Goal: Navigation & Orientation: Find specific page/section

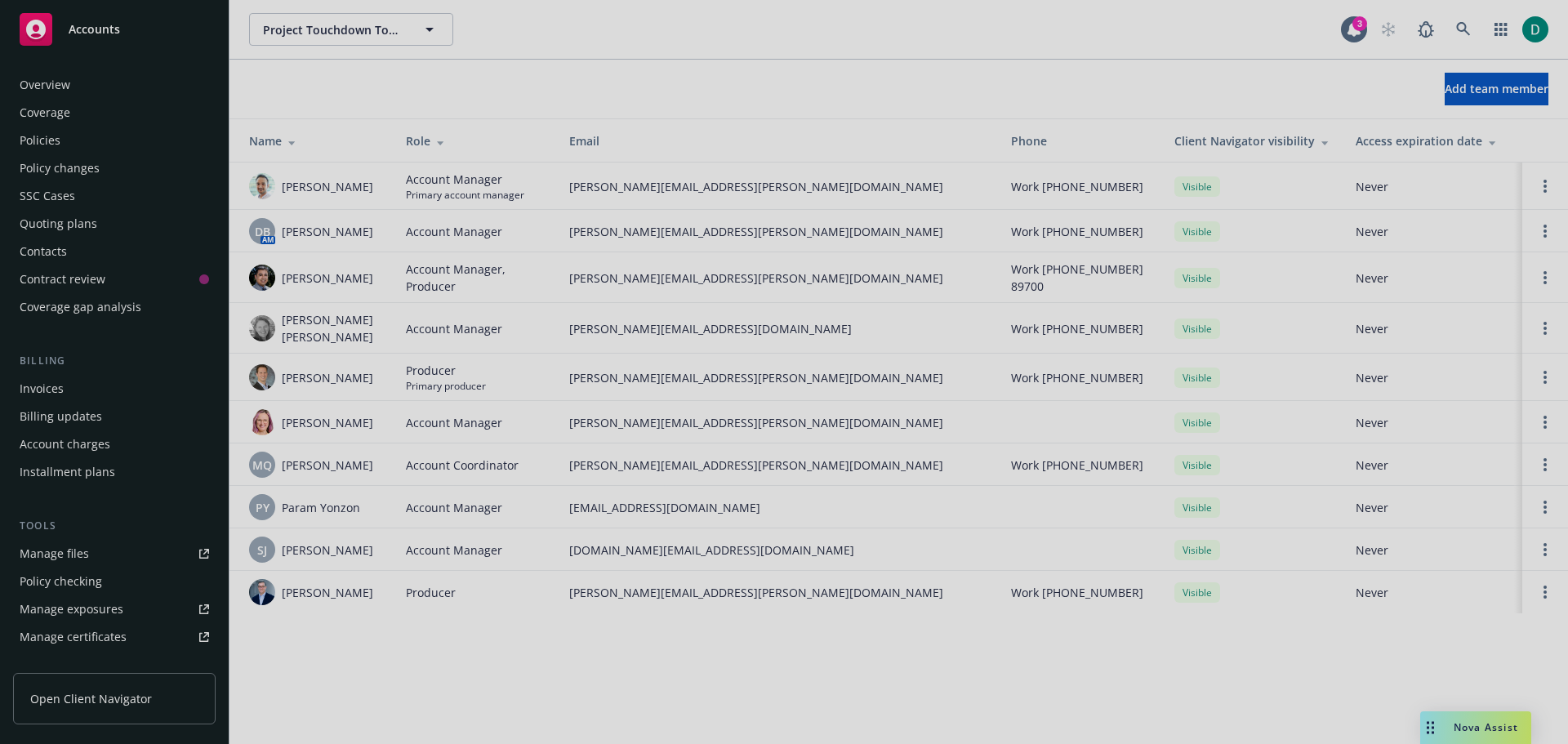
scroll to position [375, 0]
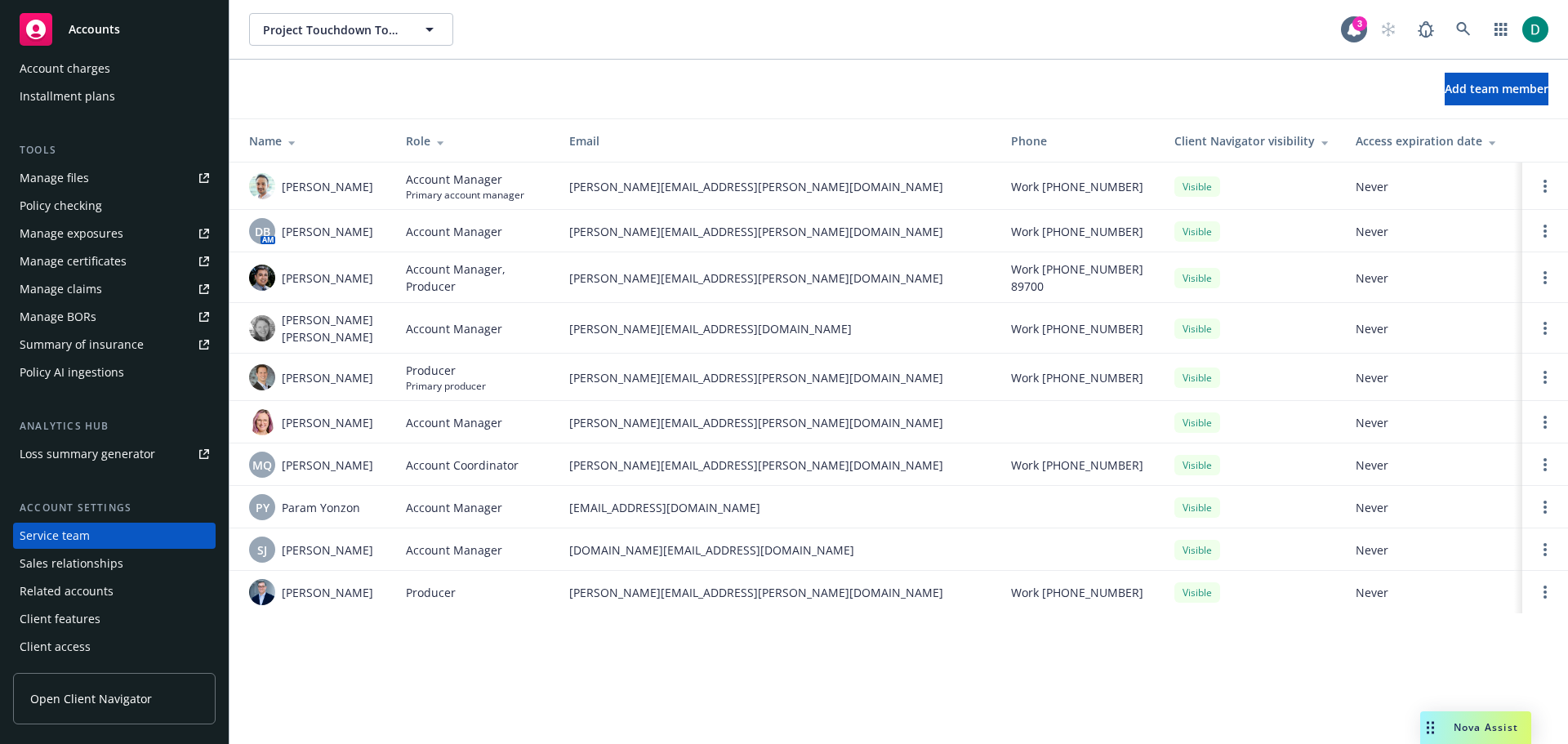
click at [112, 36] on span "Accounts" at bounding box center [94, 29] width 51 height 13
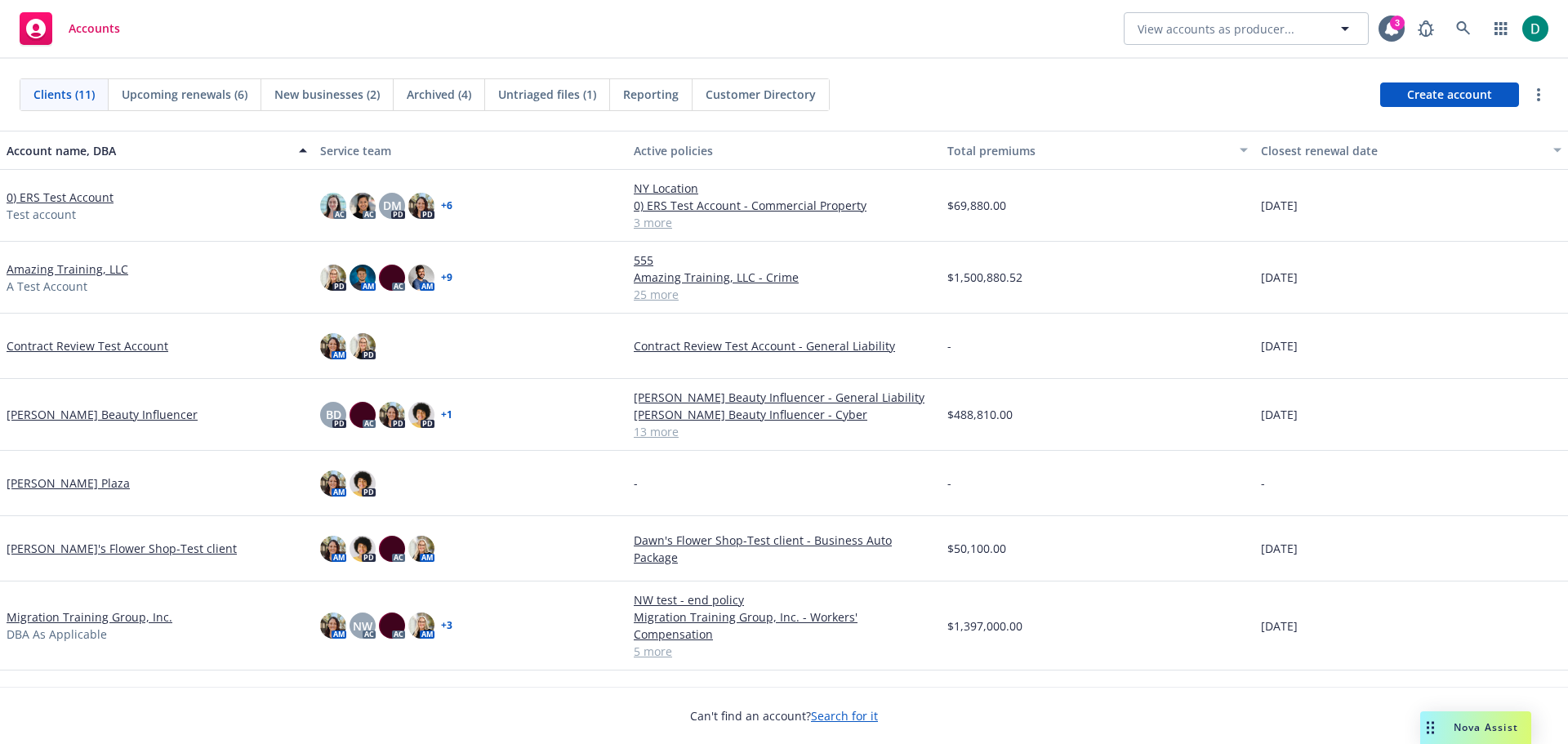
click at [55, 271] on link "Amazing Training, LLC" at bounding box center [68, 269] width 122 height 17
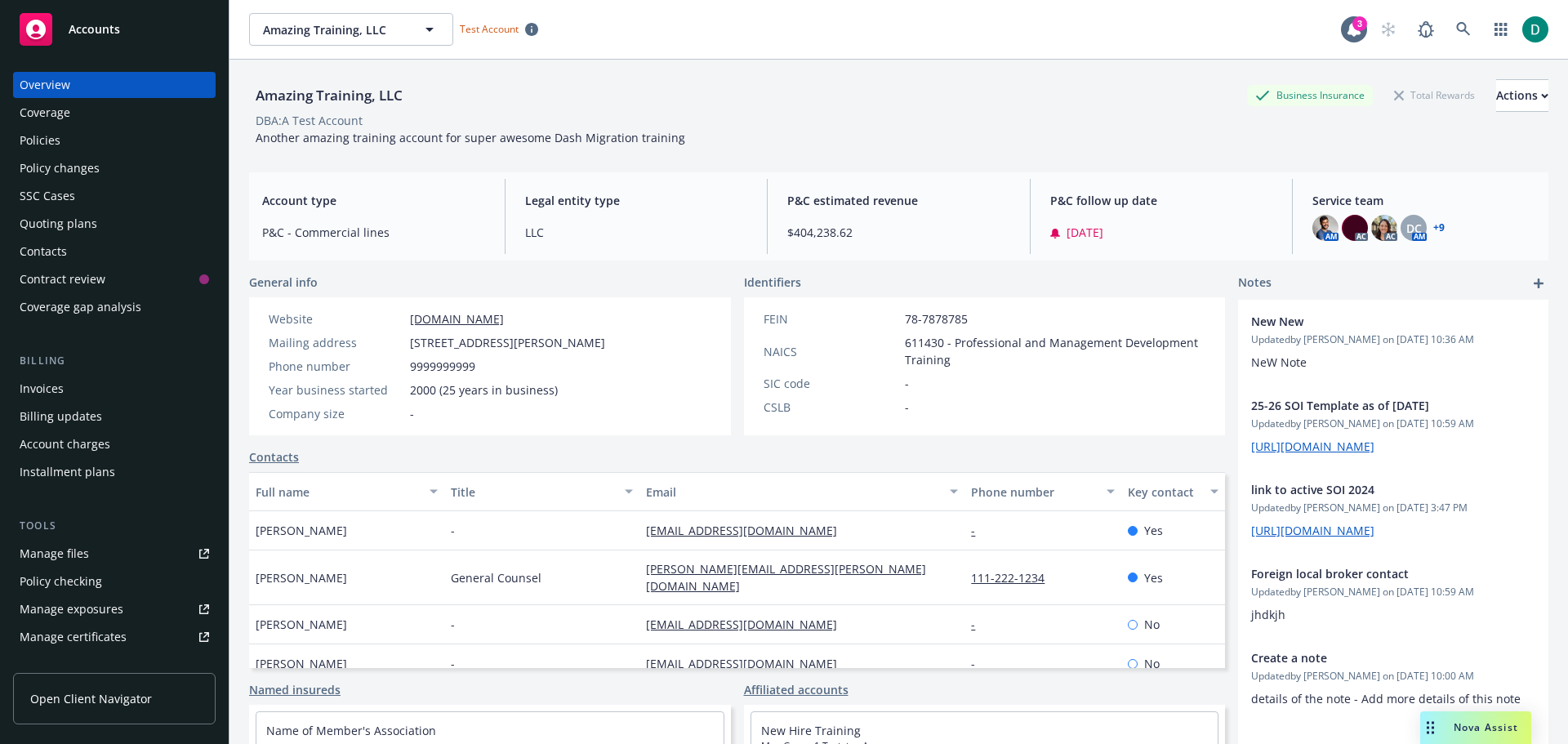
click at [63, 140] on div "Policies" at bounding box center [114, 140] width 190 height 26
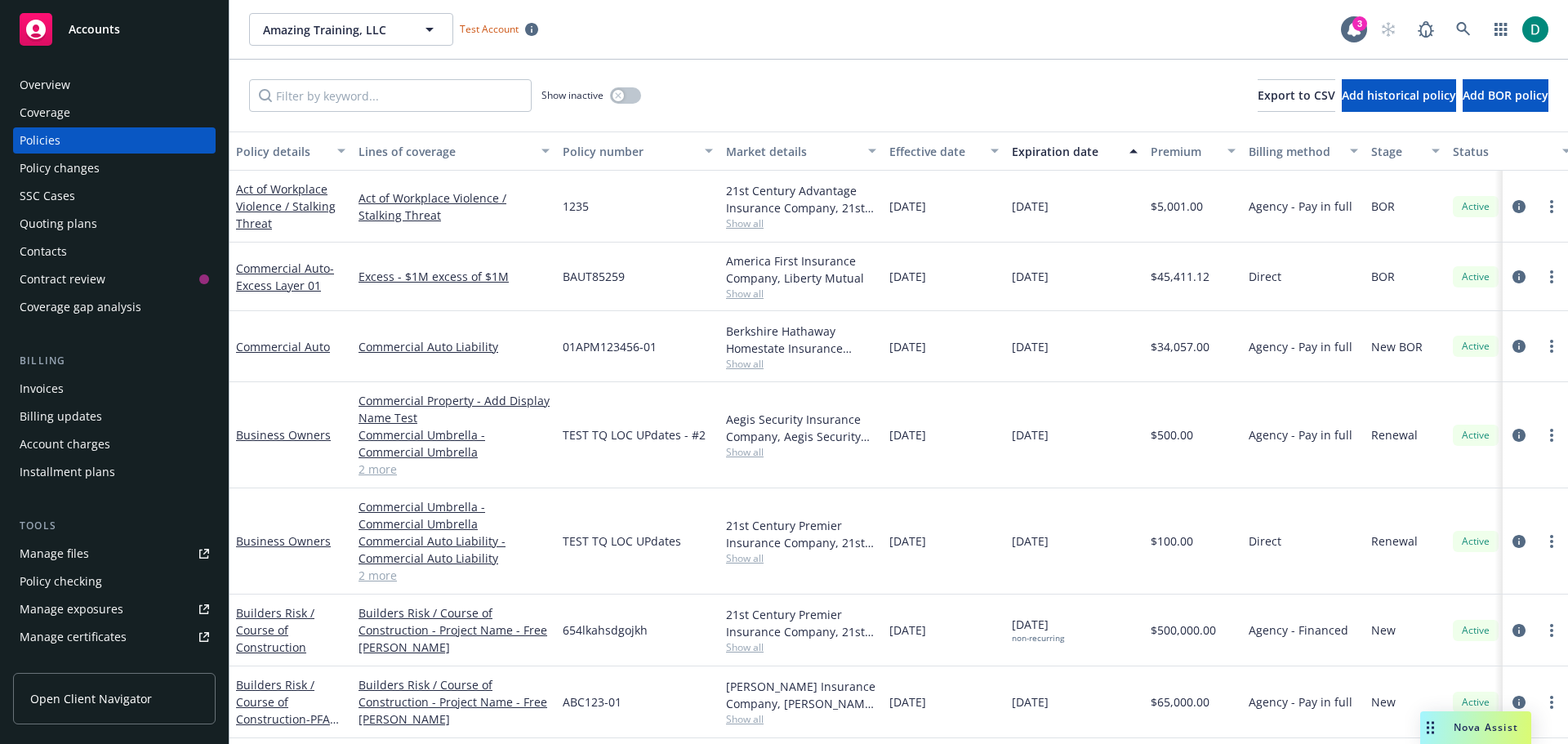
click at [104, 168] on div "Policy changes" at bounding box center [114, 167] width 190 height 26
